Goal: Find specific page/section

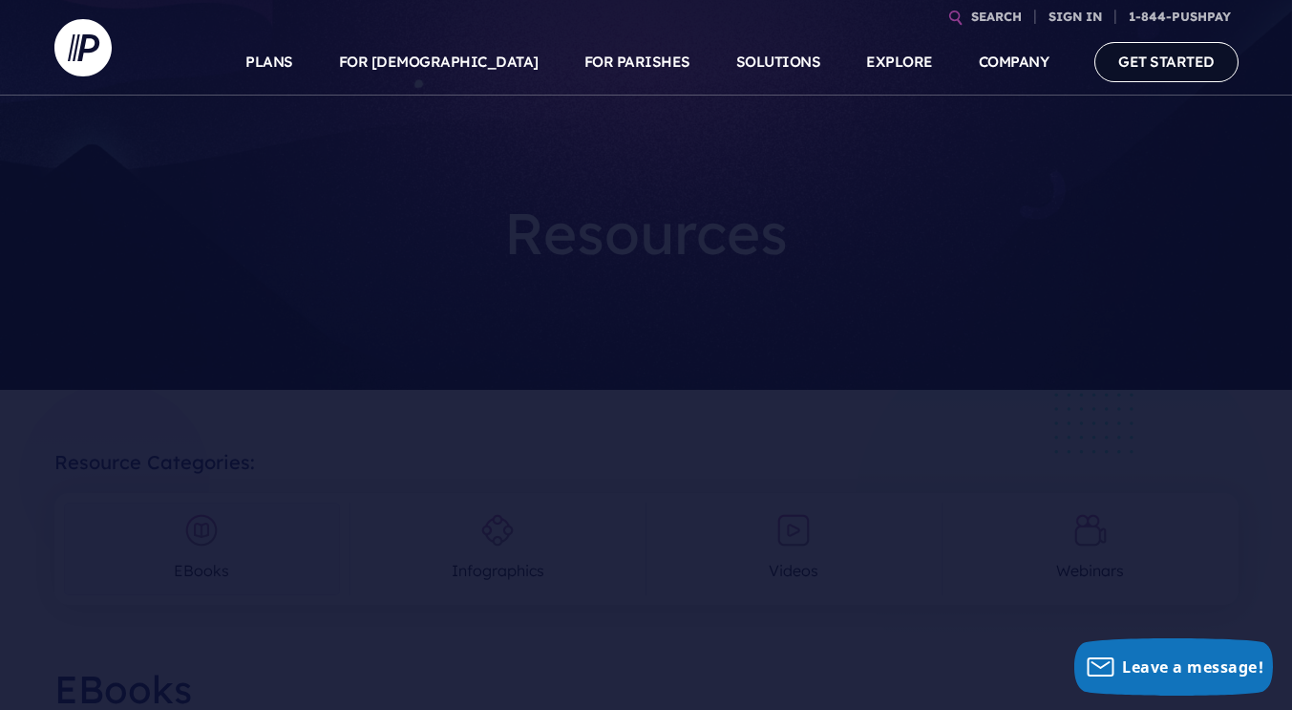
click at [1123, 53] on link "GET STARTED" at bounding box center [1167, 61] width 144 height 39
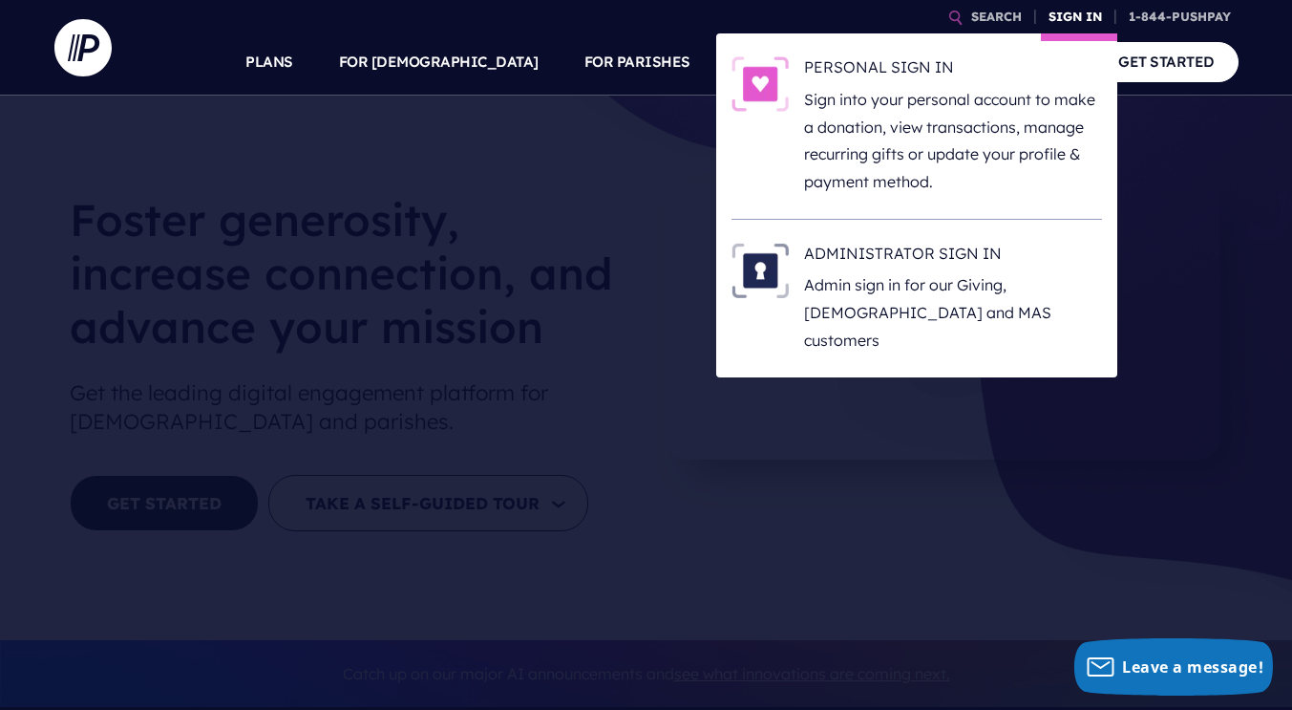
click at [1065, 17] on link "SIGN IN" at bounding box center [1075, 16] width 69 height 33
click at [867, 250] on h6 "ADMINISTRATOR SIGN IN" at bounding box center [953, 257] width 298 height 29
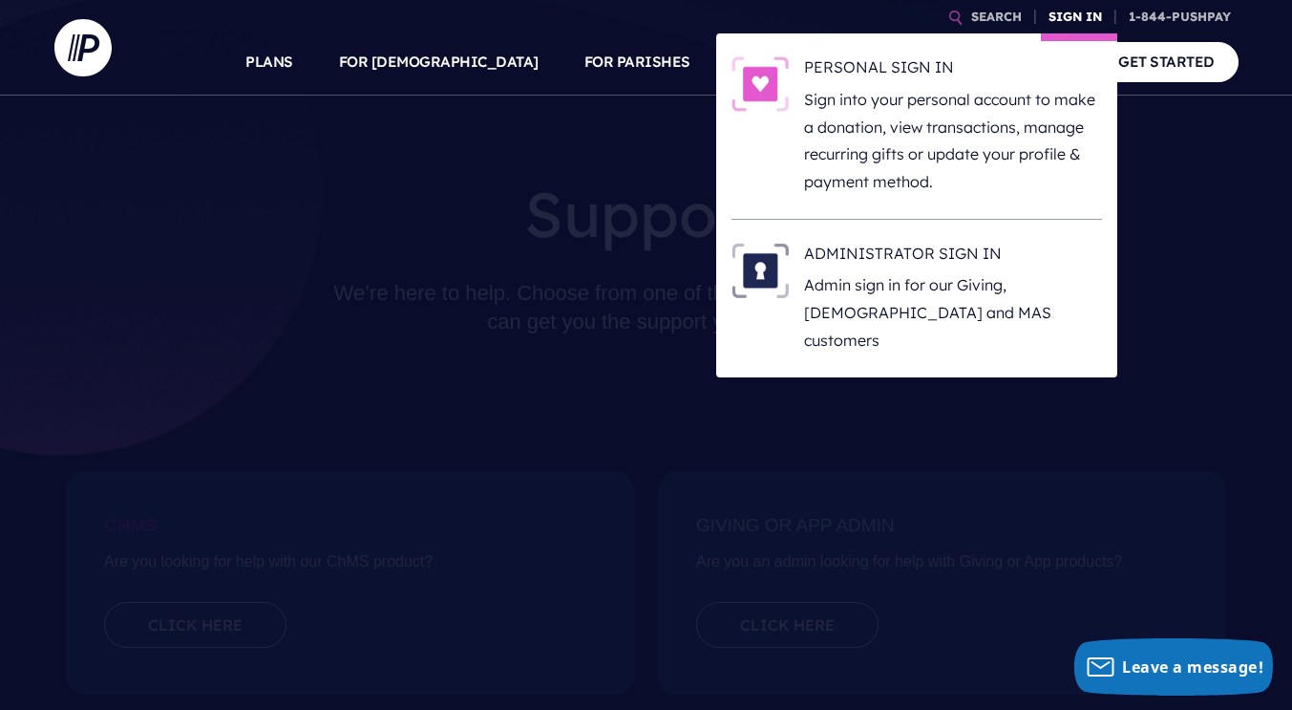
click at [1076, 11] on link "SIGN IN" at bounding box center [1075, 16] width 69 height 33
click at [922, 282] on p "Admin sign in for our Giving, [DEMOGRAPHIC_DATA] and MAS customers" at bounding box center [953, 312] width 298 height 82
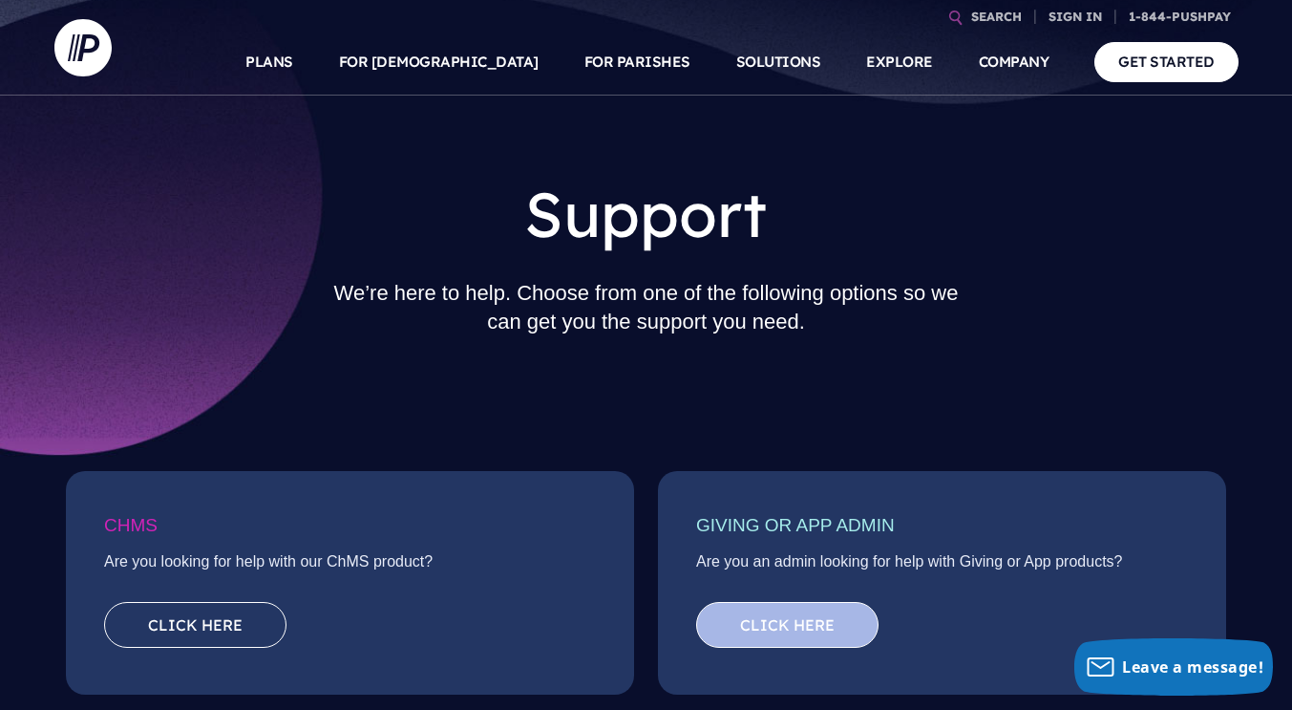
click at [809, 624] on link "Click here" at bounding box center [787, 625] width 182 height 46
